Goal: Task Accomplishment & Management: Manage account settings

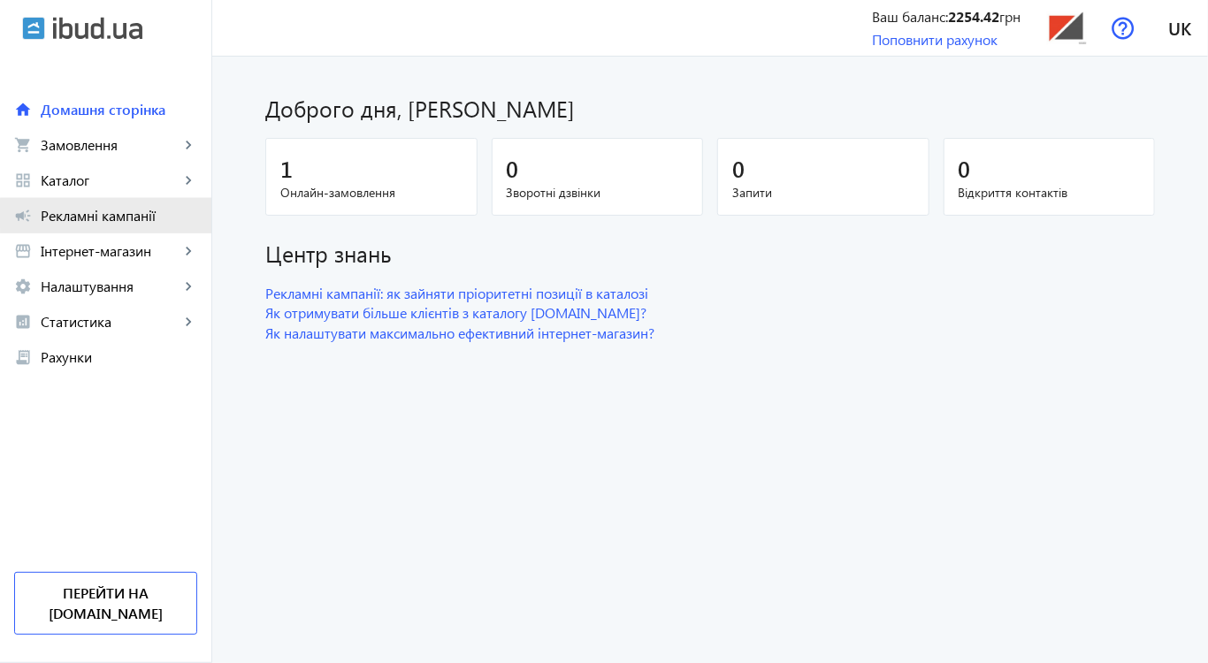
click at [127, 213] on span "Рекламні кампанії" at bounding box center [119, 216] width 157 height 18
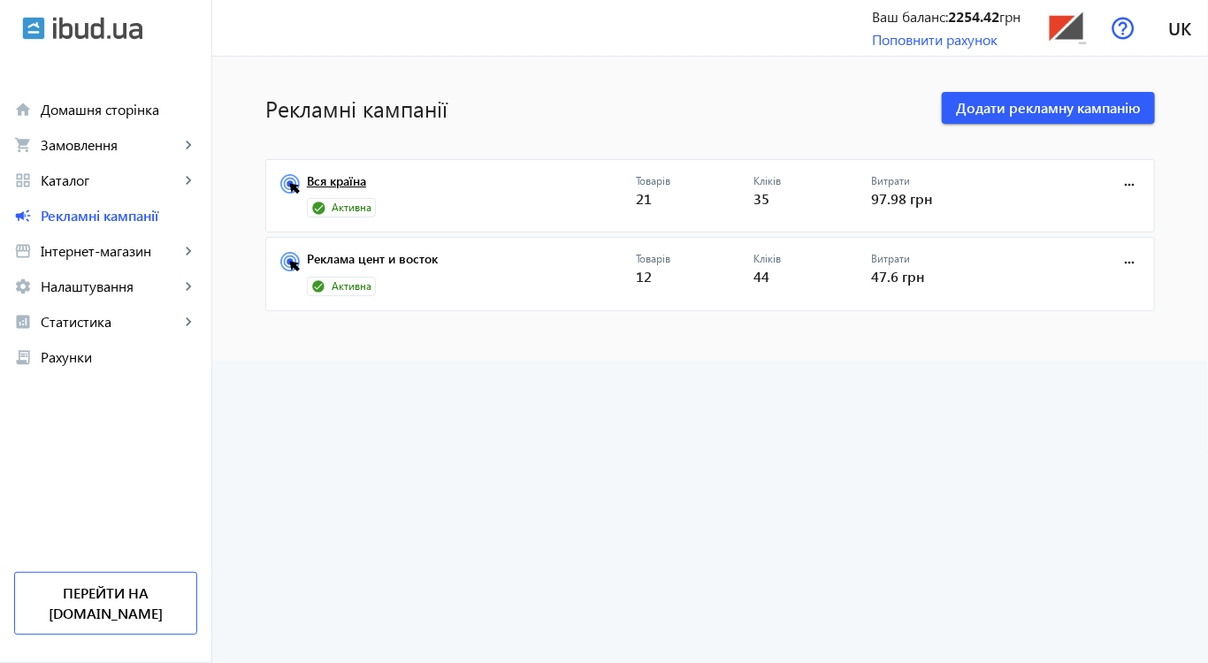
click at [344, 183] on link "Вся країна" at bounding box center [471, 186] width 329 height 25
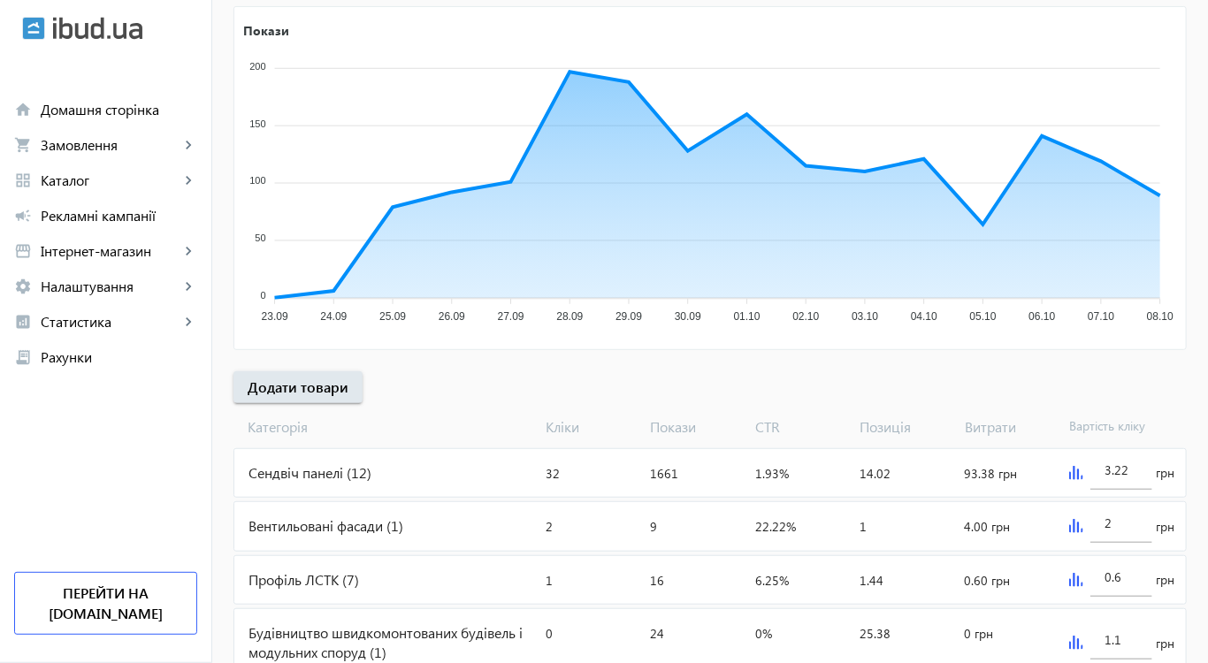
scroll to position [370, 0]
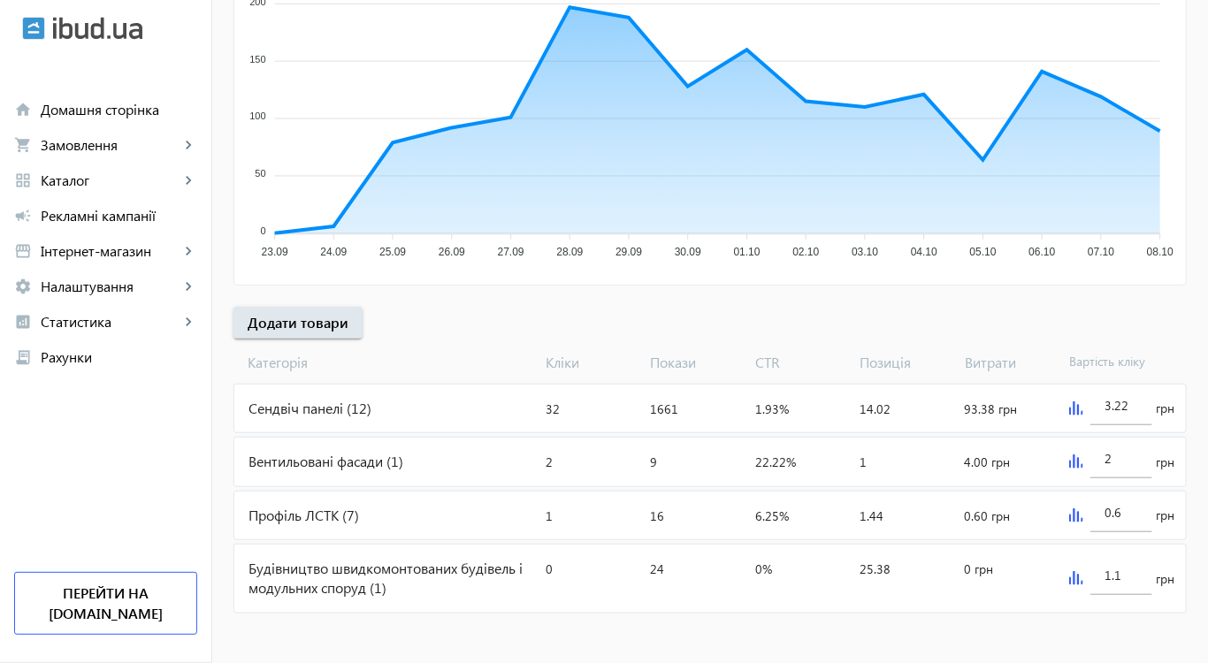
click at [333, 510] on div "Профіль ЛСТК (7)" at bounding box center [386, 516] width 304 height 48
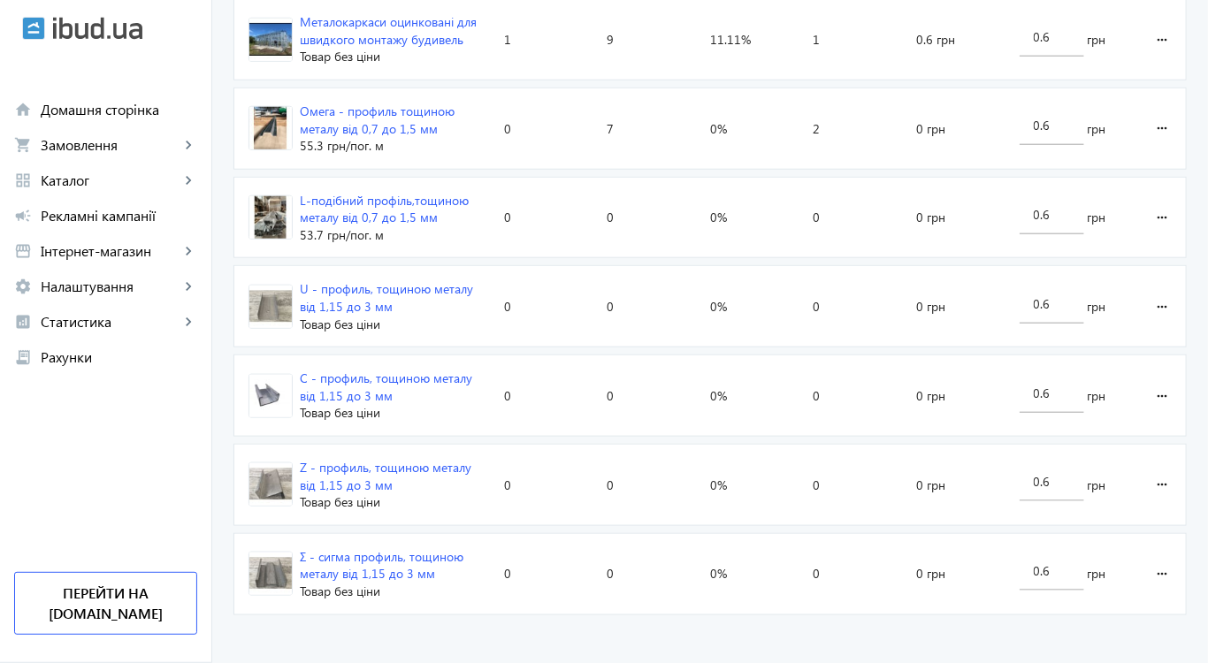
scroll to position [678, 0]
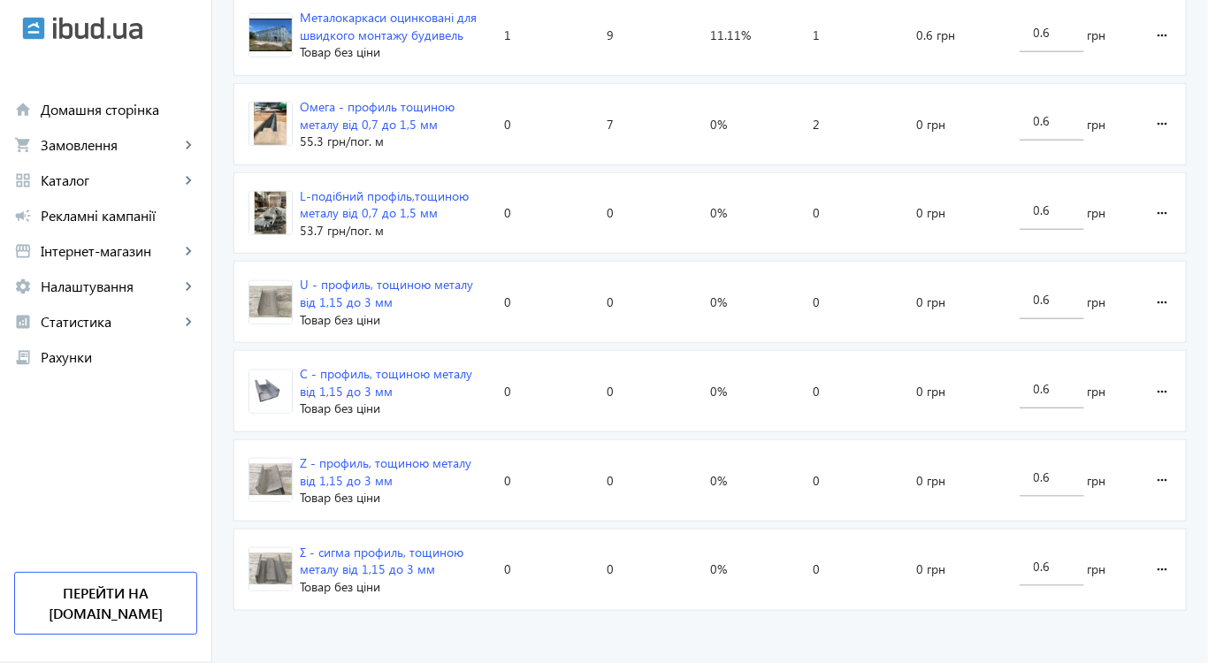
scroll to position [370, 0]
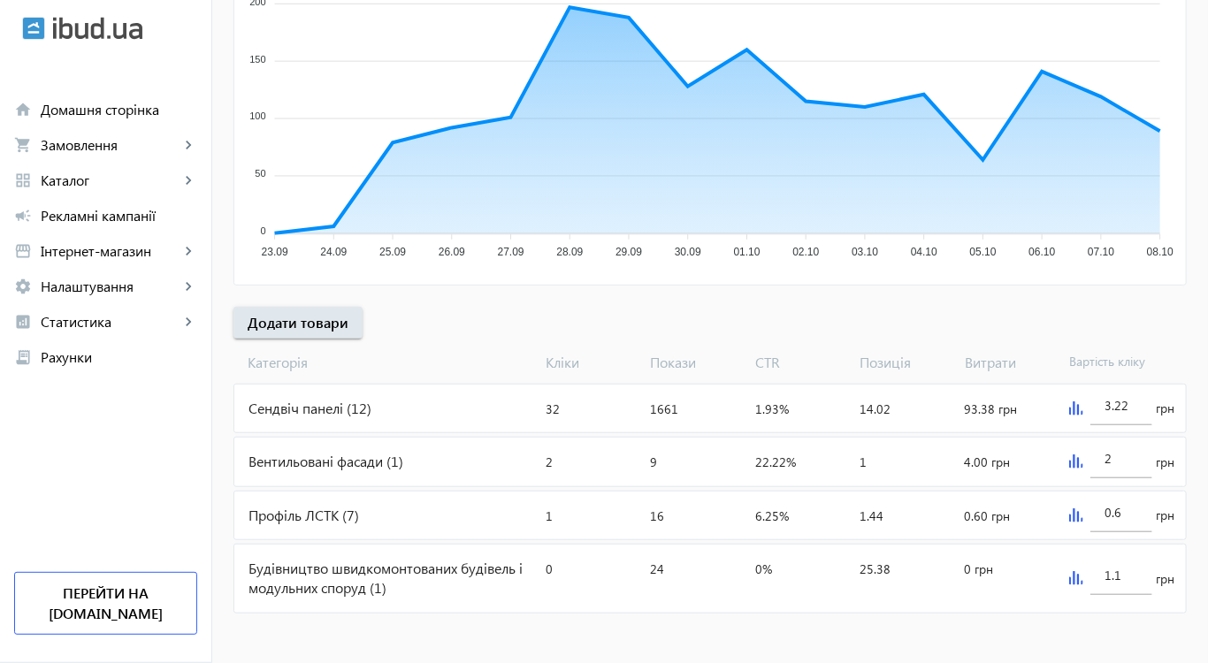
click at [340, 399] on div "Сендвіч панелі (12)" at bounding box center [386, 409] width 304 height 48
